Goal: Find specific page/section: Find specific page/section

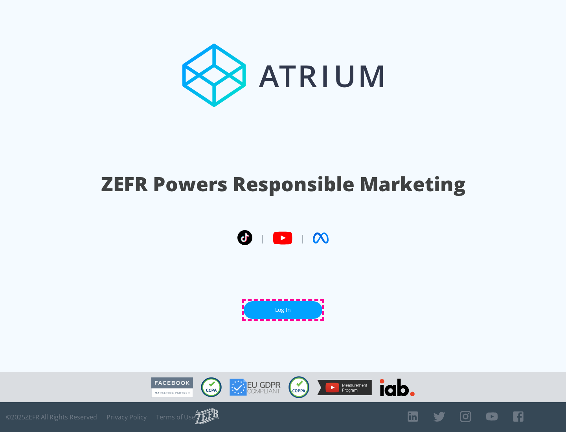
click at [283, 310] on link "Log In" at bounding box center [283, 310] width 79 height 18
